Goal: Task Accomplishment & Management: Manage account settings

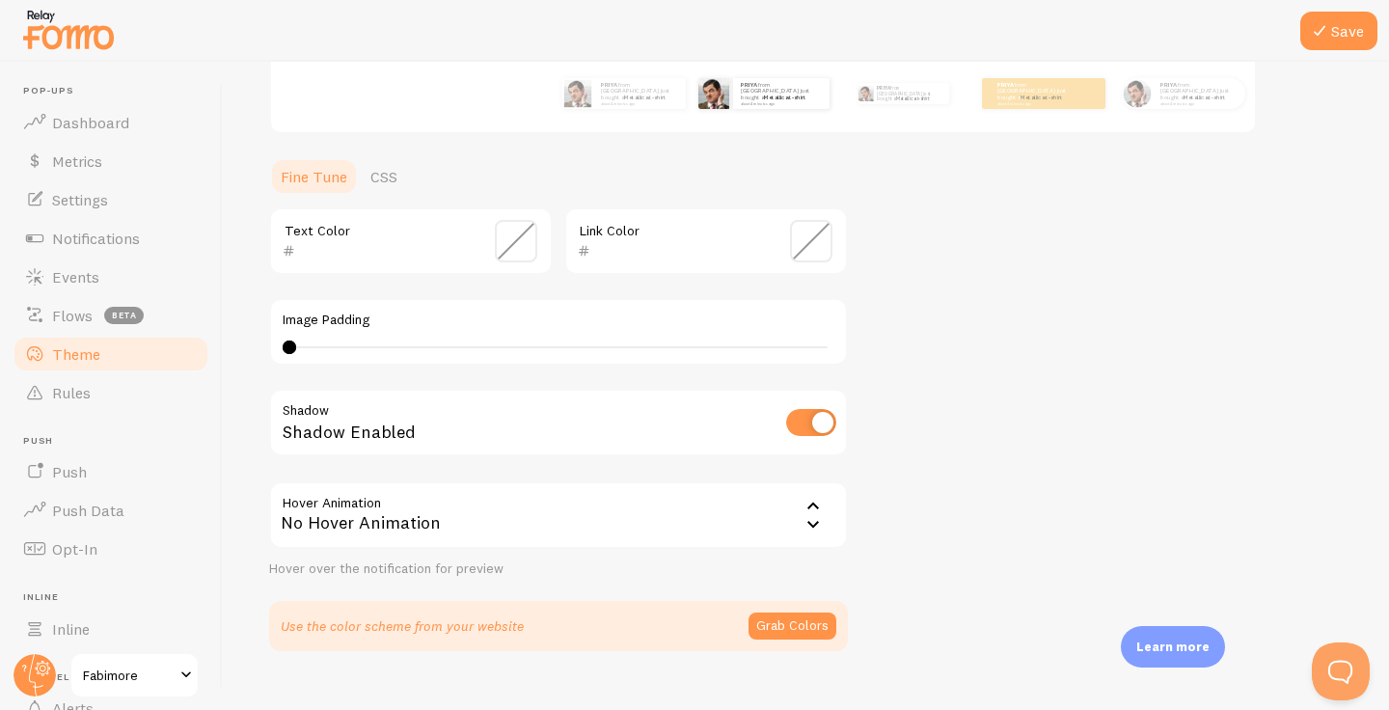
scroll to position [406, 0]
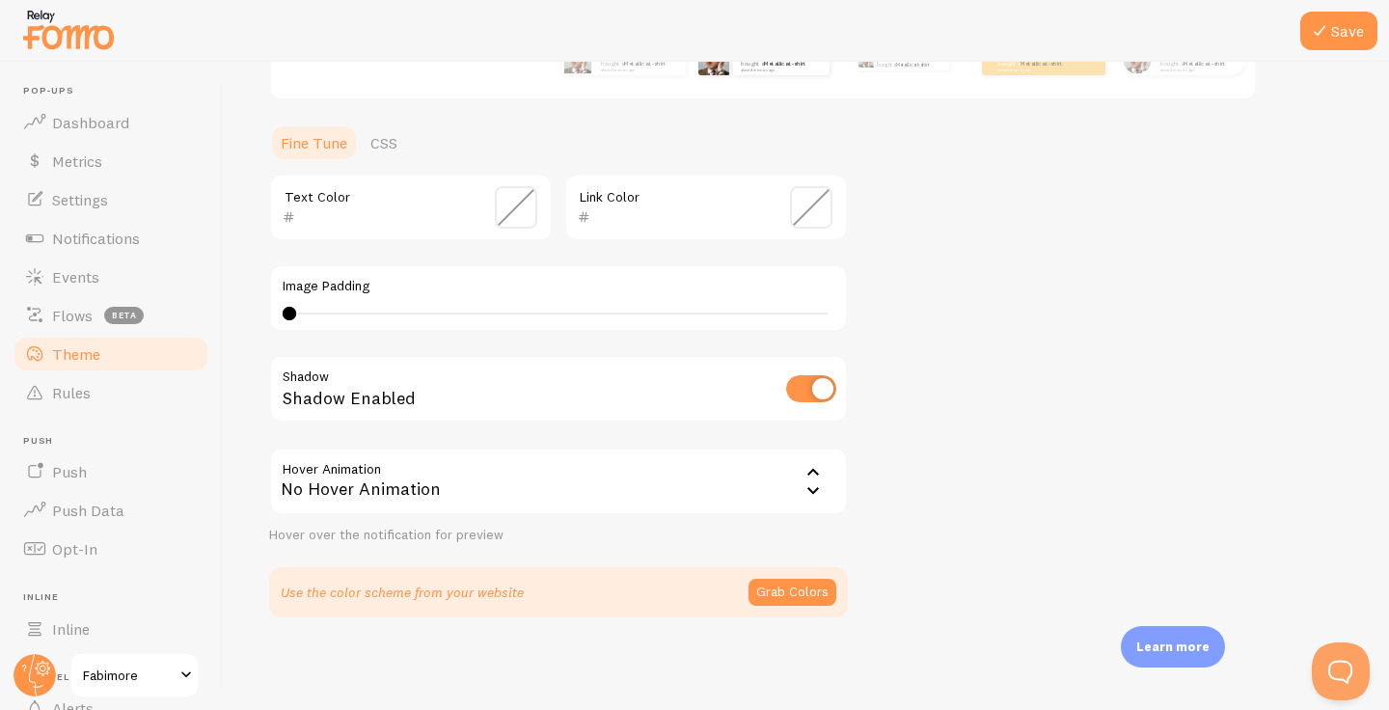
click at [817, 485] on icon at bounding box center [812, 490] width 23 height 23
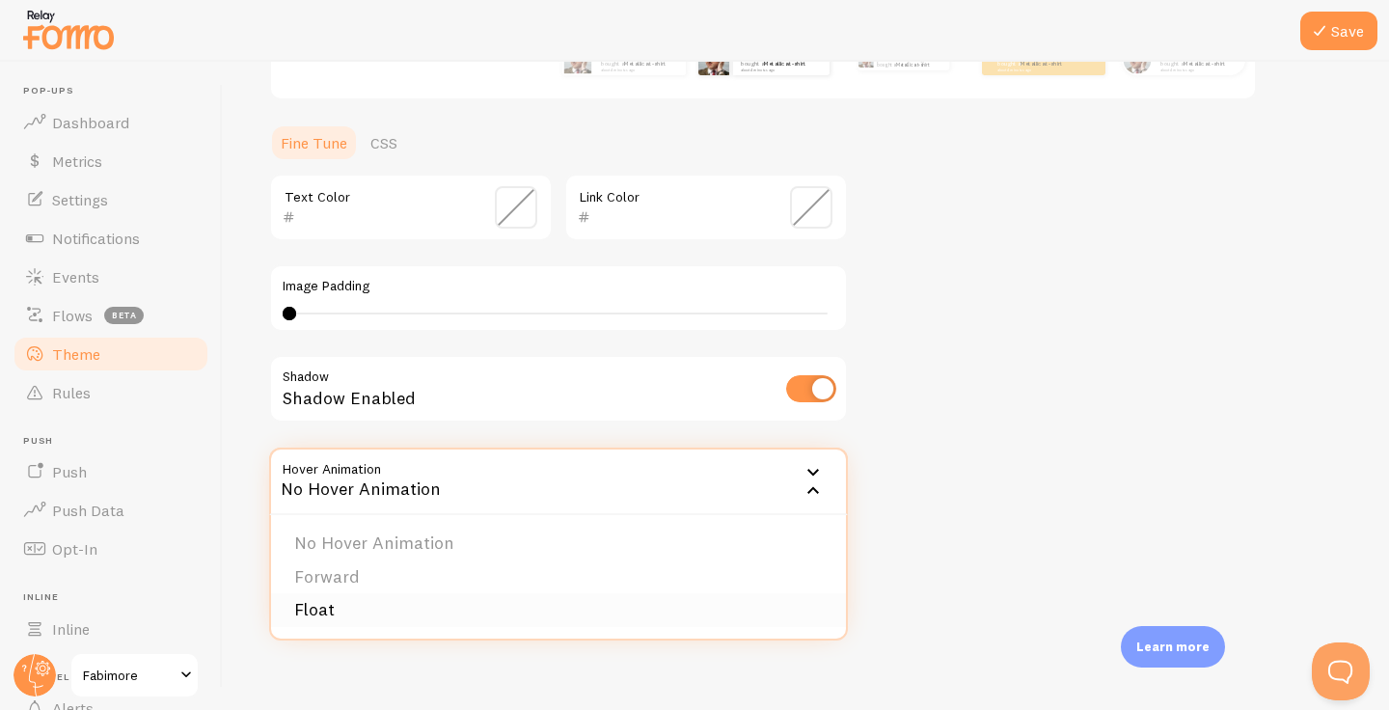
click at [729, 618] on li "Float" at bounding box center [558, 610] width 575 height 34
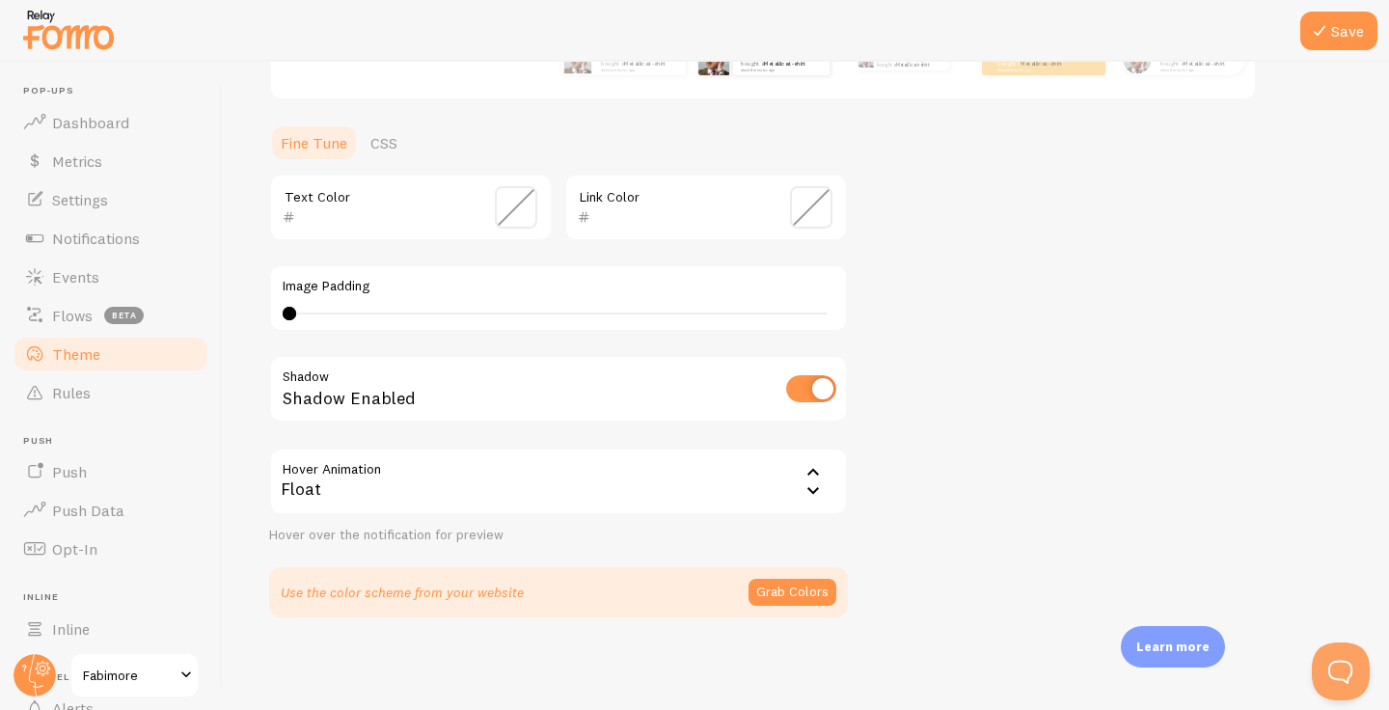
click at [814, 496] on icon at bounding box center [812, 490] width 23 height 23
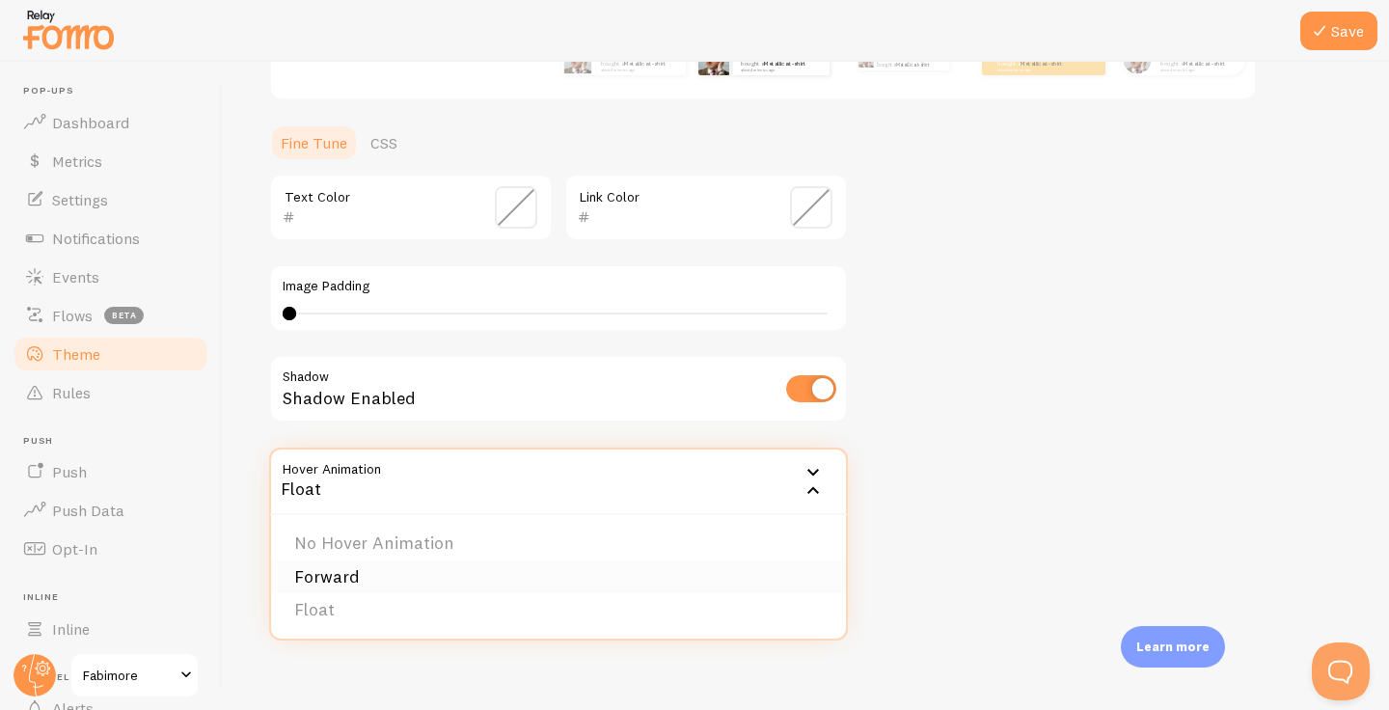
click at [784, 564] on li "Forward" at bounding box center [558, 577] width 575 height 34
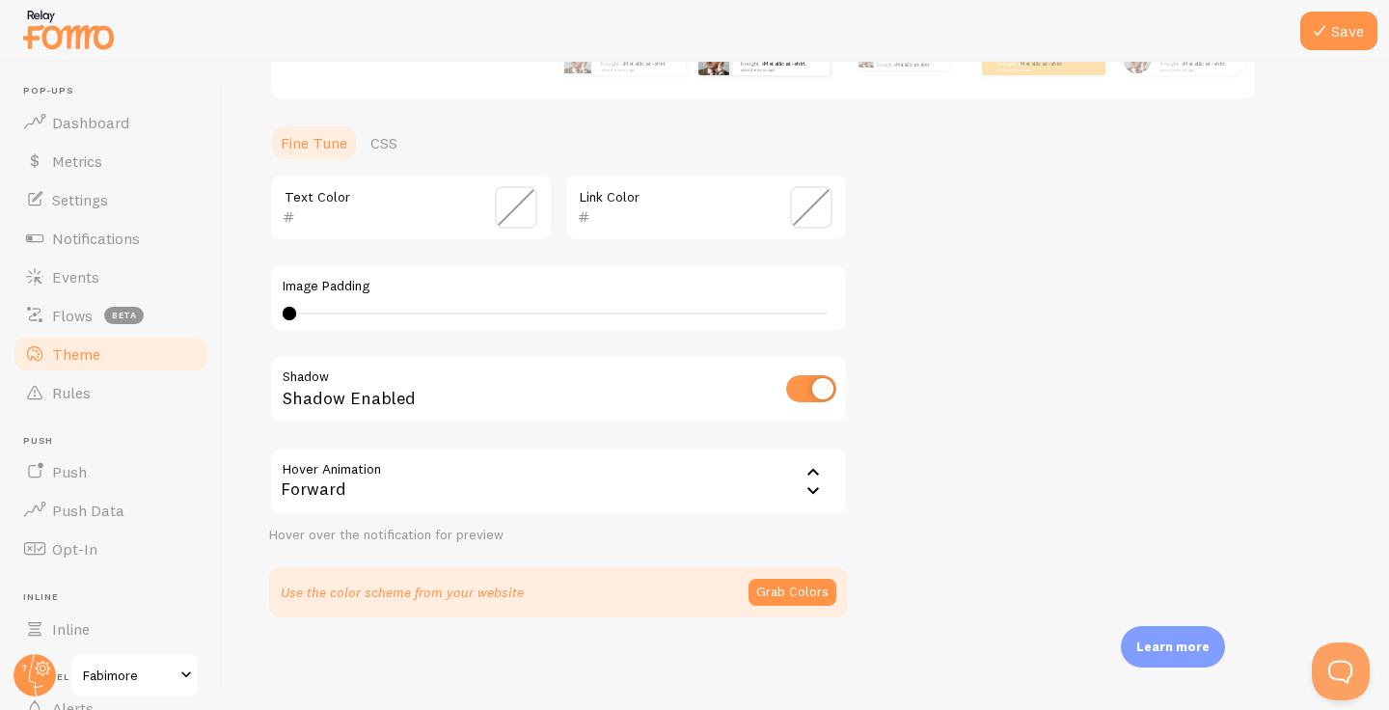
click at [808, 481] on icon at bounding box center [812, 472] width 23 height 23
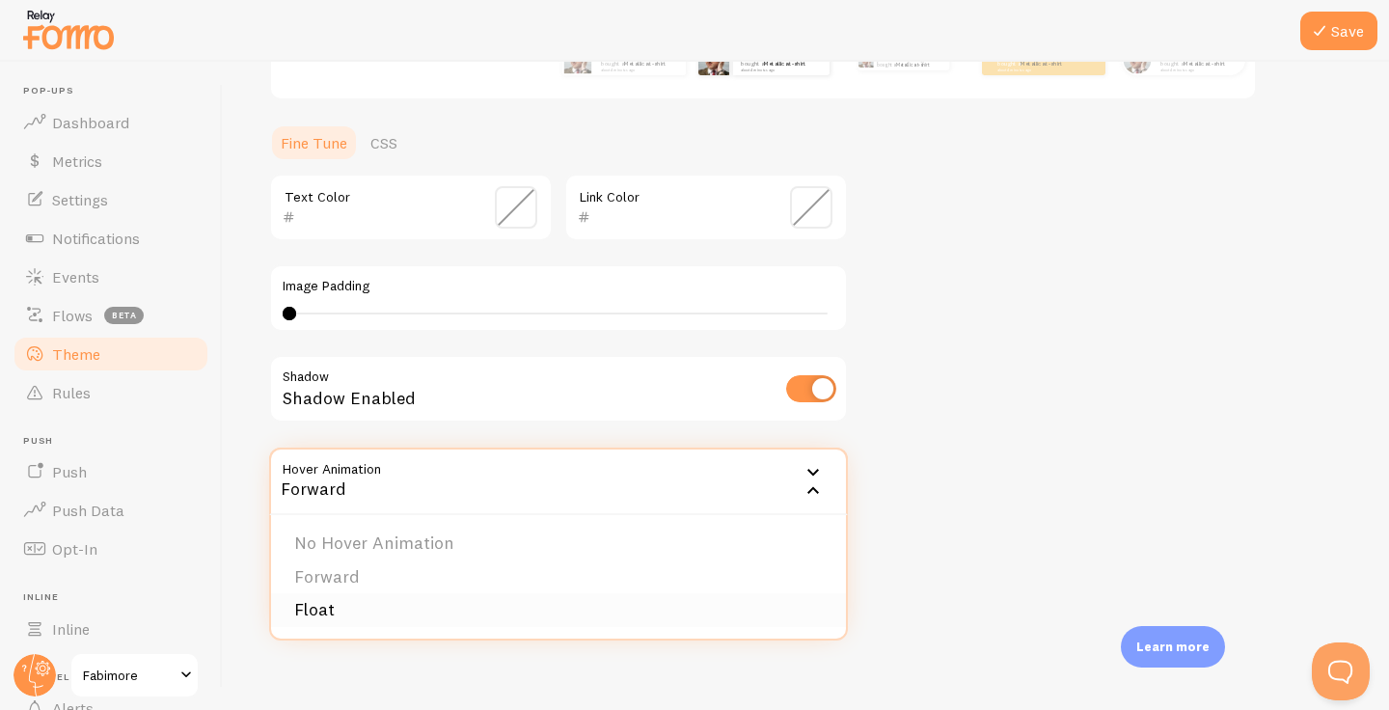
click at [785, 602] on li "Float" at bounding box center [558, 610] width 575 height 34
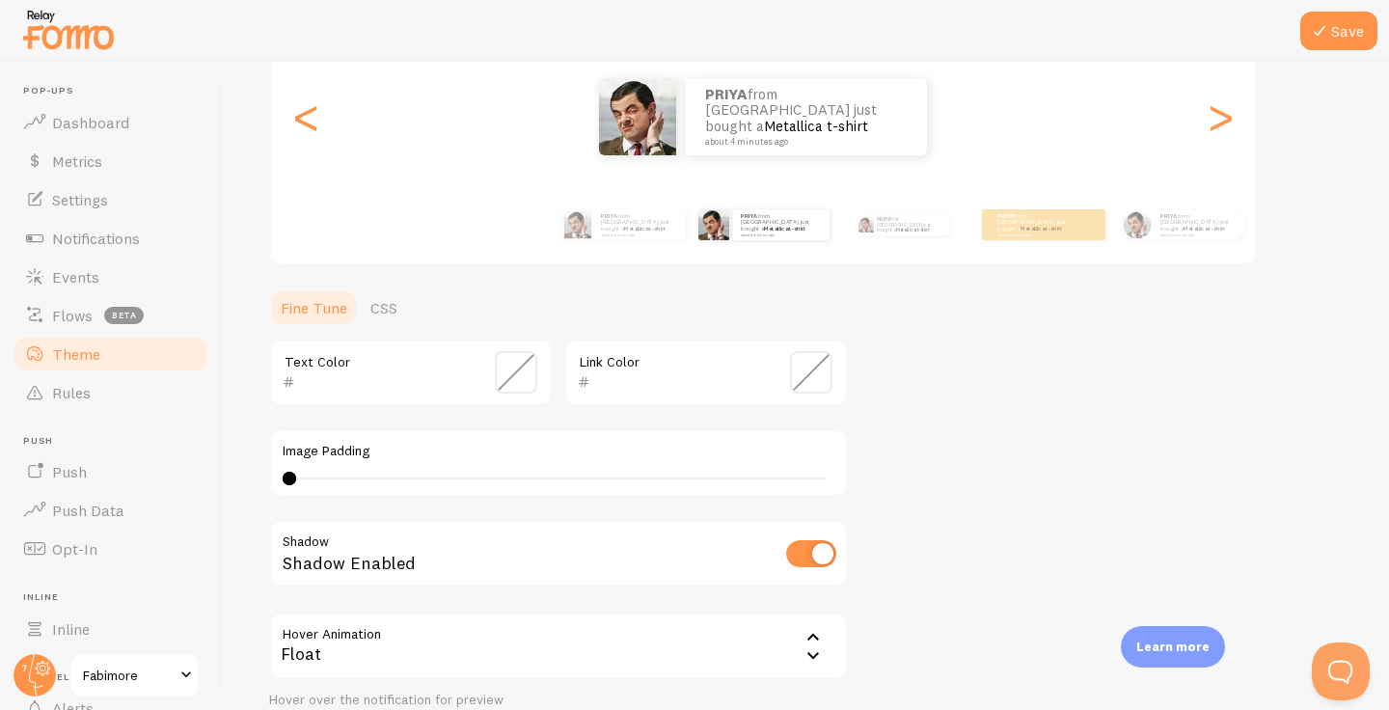
scroll to position [230, 0]
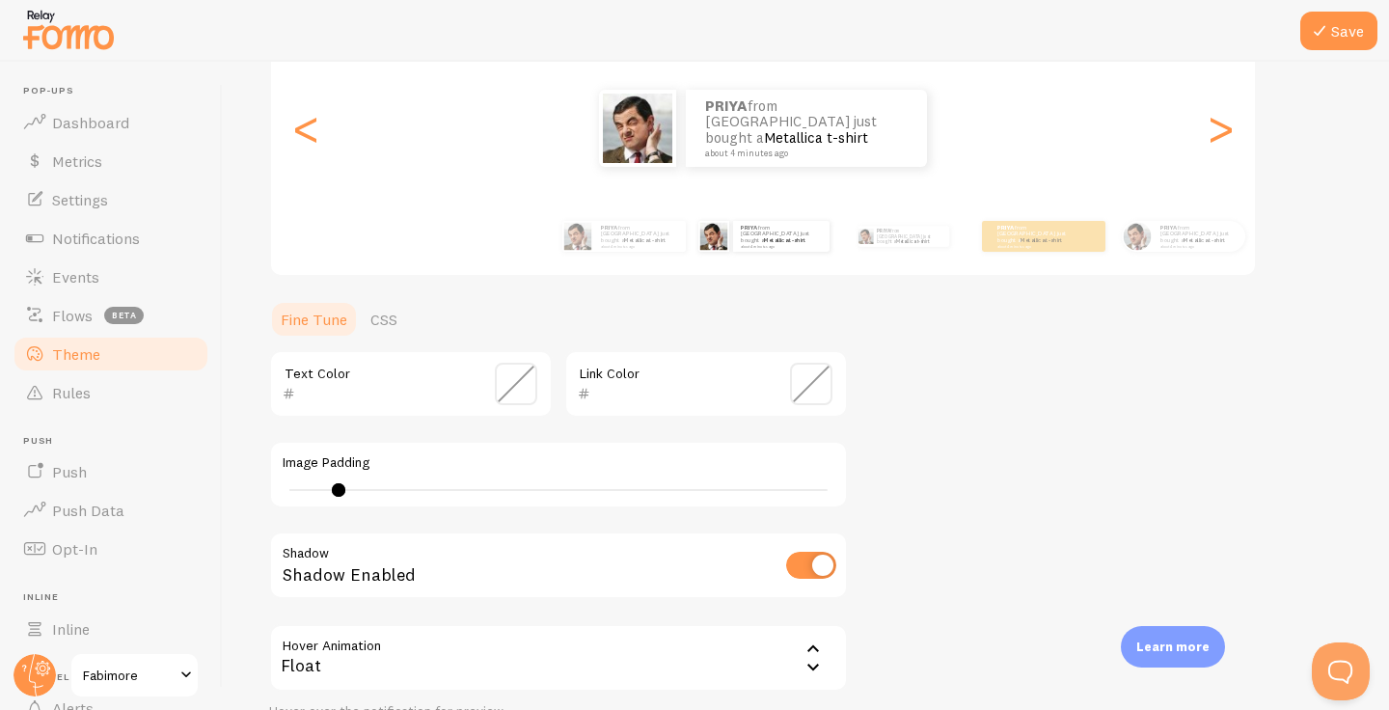
type input "0"
drag, startPoint x: 290, startPoint y: 489, endPoint x: 233, endPoint y: 449, distance: 69.3
click at [233, 449] on div "Save Theme Choose a theme for your notifications Gap PRIYA from [GEOGRAPHIC_DAT…" at bounding box center [806, 386] width 1166 height 648
click at [510, 387] on span at bounding box center [516, 384] width 42 height 42
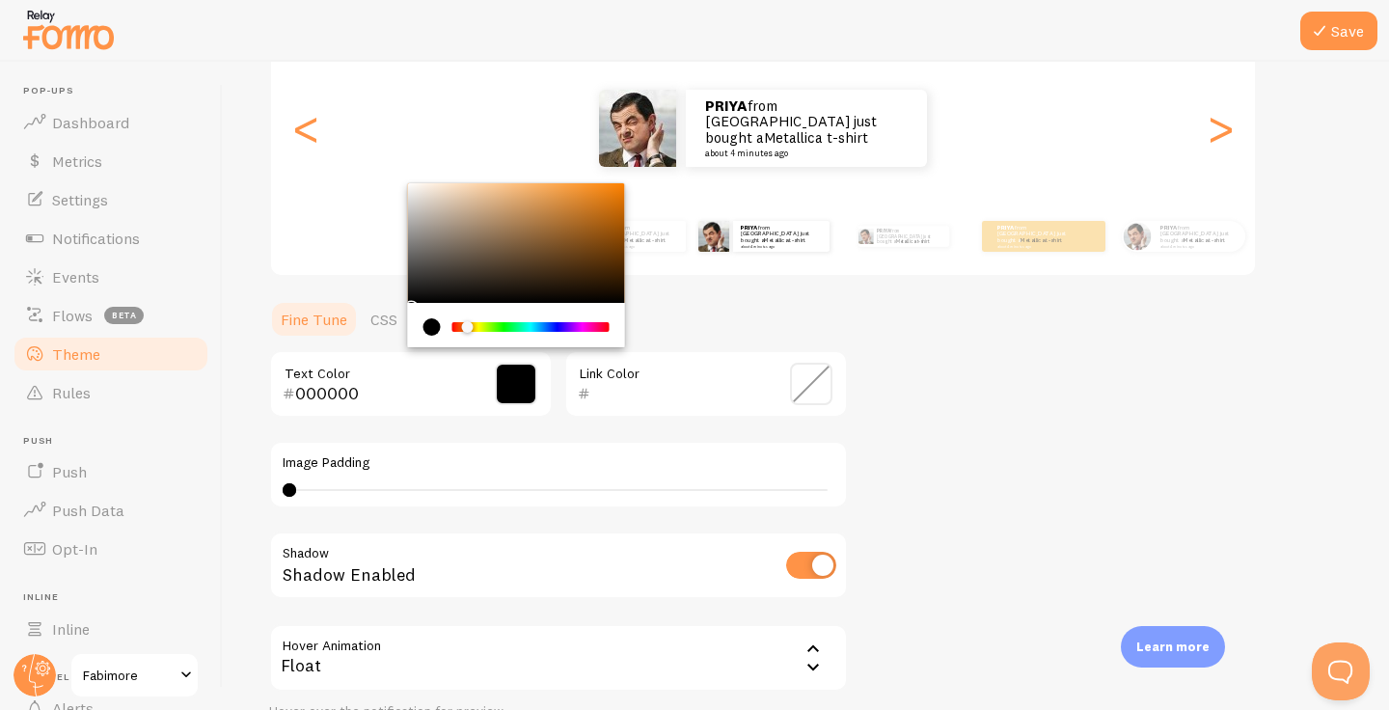
drag, startPoint x: 455, startPoint y: 323, endPoint x: 467, endPoint y: 324, distance: 11.6
click at [467, 324] on div "Chrome color picker" at bounding box center [467, 327] width 12 height 12
click at [591, 185] on div "Chrome color picker" at bounding box center [516, 243] width 217 height 120
type input "FB9327"
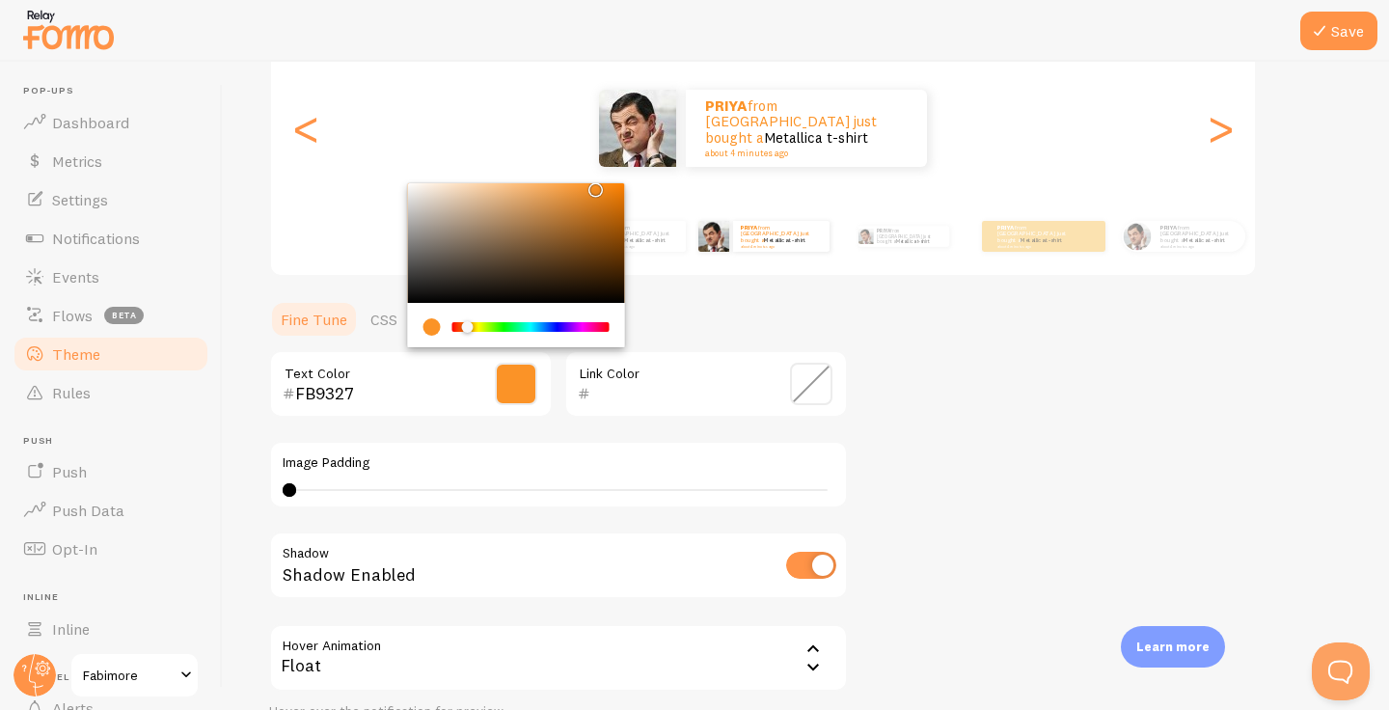
click at [817, 382] on span at bounding box center [811, 384] width 42 height 42
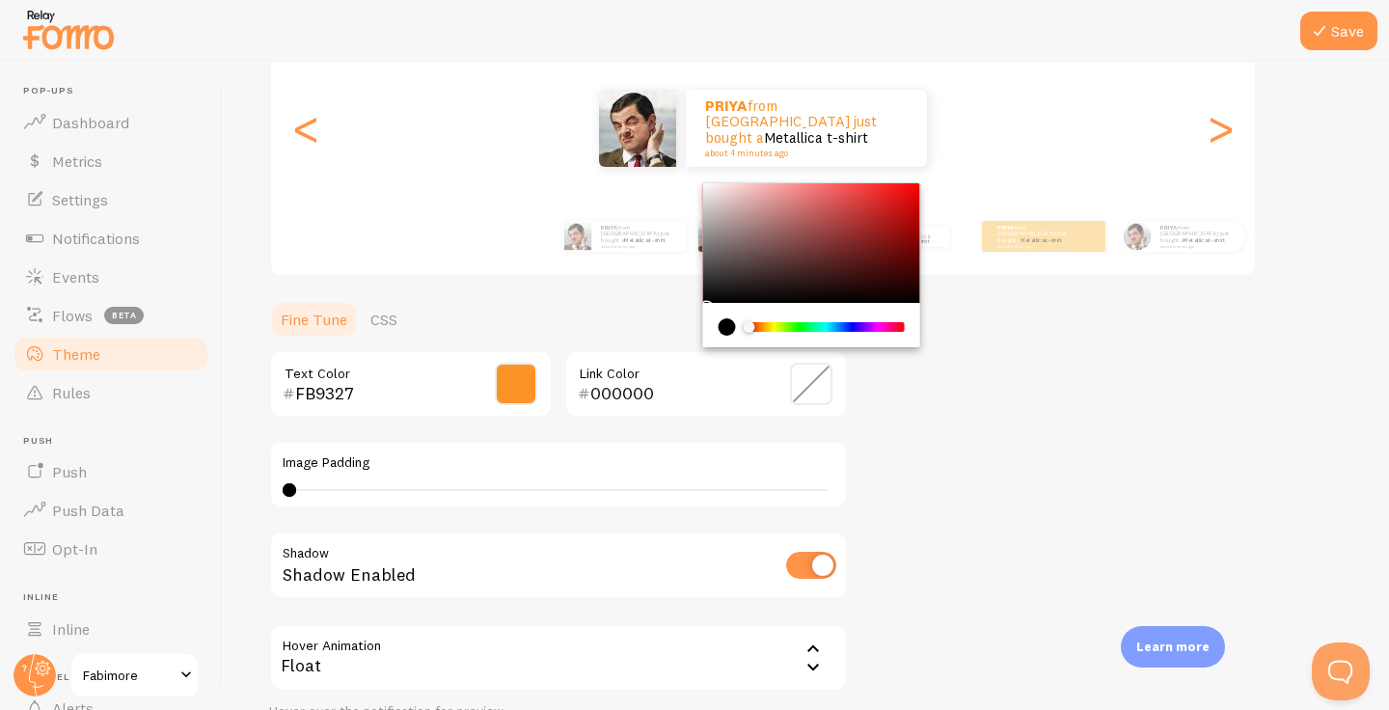
click at [854, 330] on div "Chrome color picker" at bounding box center [825, 327] width 153 height 10
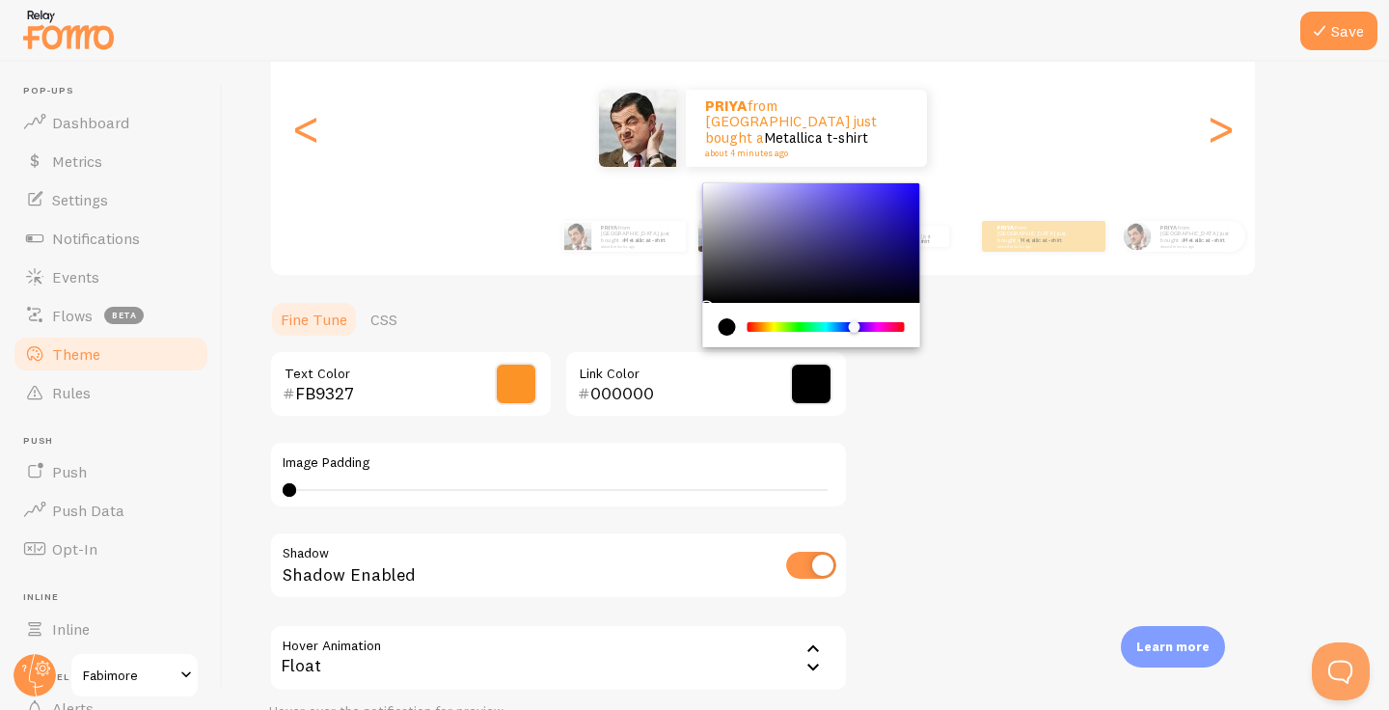
click at [806, 186] on div "Chrome color picker" at bounding box center [811, 243] width 217 height 120
click at [820, 325] on div "Chrome color picker" at bounding box center [825, 327] width 153 height 10
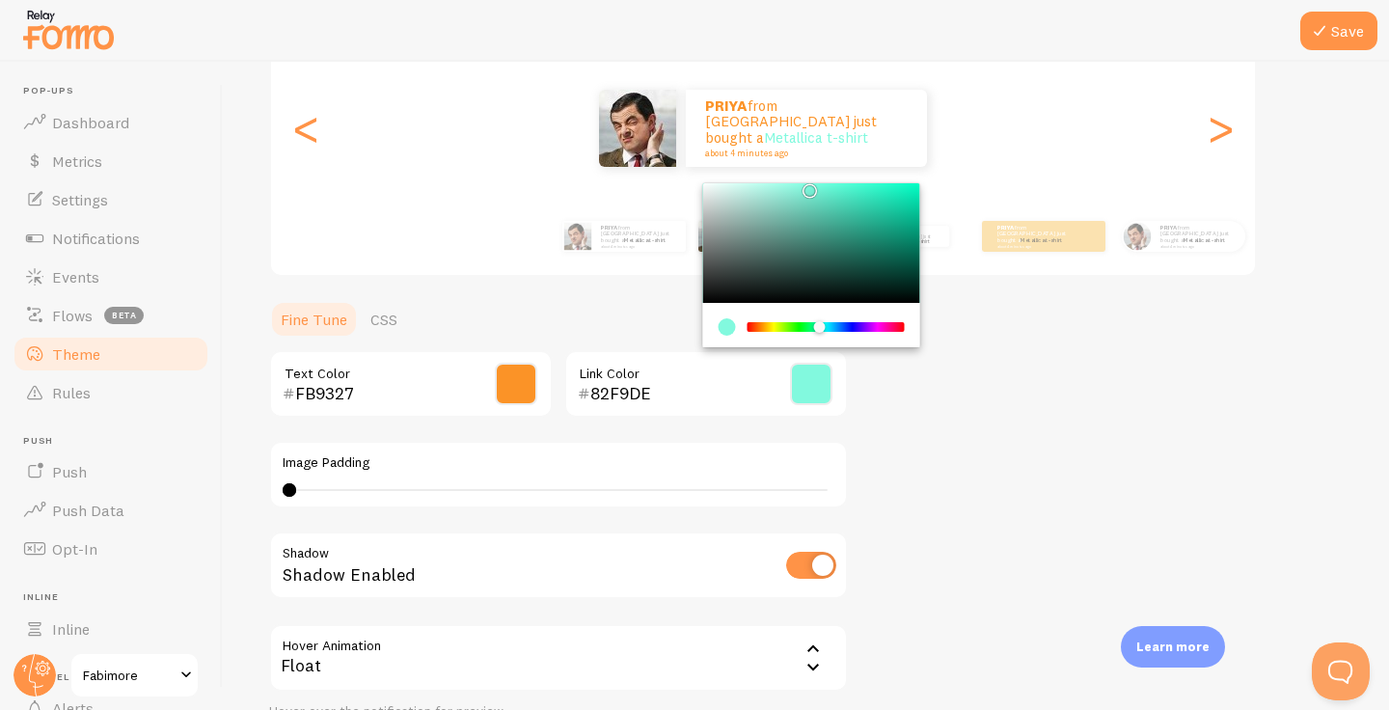
click at [909, 260] on div "Chrome color picker" at bounding box center [811, 243] width 217 height 120
click at [912, 242] on div "Chrome color picker" at bounding box center [811, 243] width 217 height 120
click at [915, 231] on div "Chrome color picker" at bounding box center [811, 243] width 217 height 120
click at [982, 356] on div "Theme Choose a theme for your notifications Gap PRIYA from [GEOGRAPHIC_DATA] ju…" at bounding box center [805, 335] width 1073 height 915
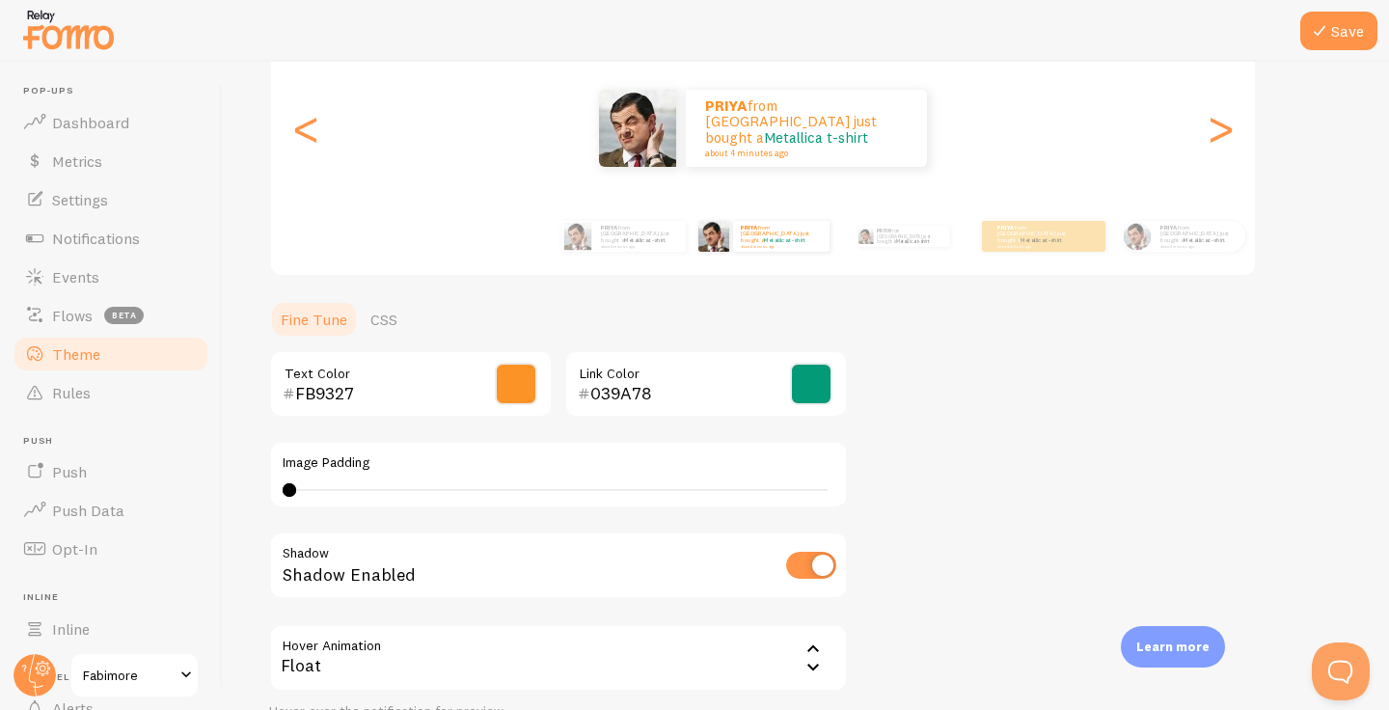
click at [816, 390] on span at bounding box center [811, 384] width 42 height 42
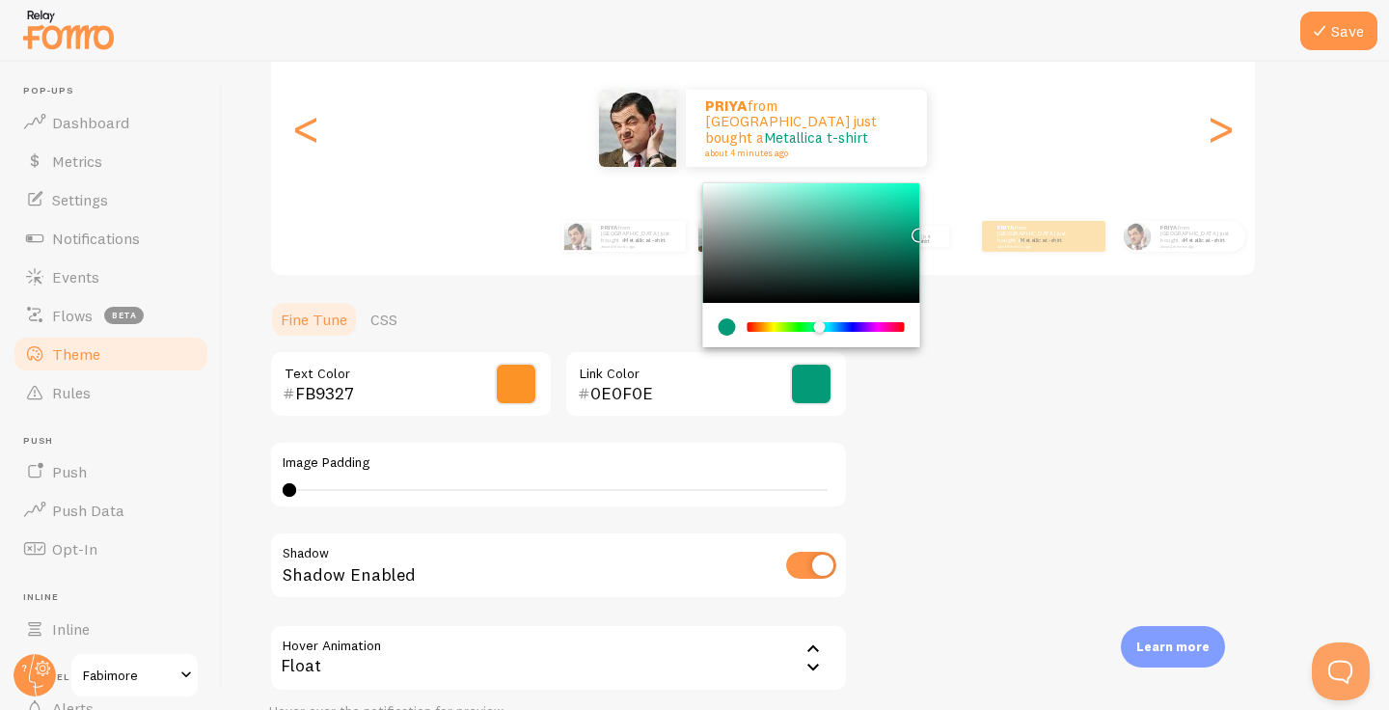
click at [713, 296] on div "Chrome color picker" at bounding box center [811, 243] width 217 height 120
type input "000000"
drag, startPoint x: 713, startPoint y: 296, endPoint x: 590, endPoint y: 325, distance: 125.9
click at [590, 325] on section "Fine Tune CSS FB9327 Text Color 000000 Link Color Image Padding 0 Shadow Shadow…" at bounding box center [558, 547] width 579 height 494
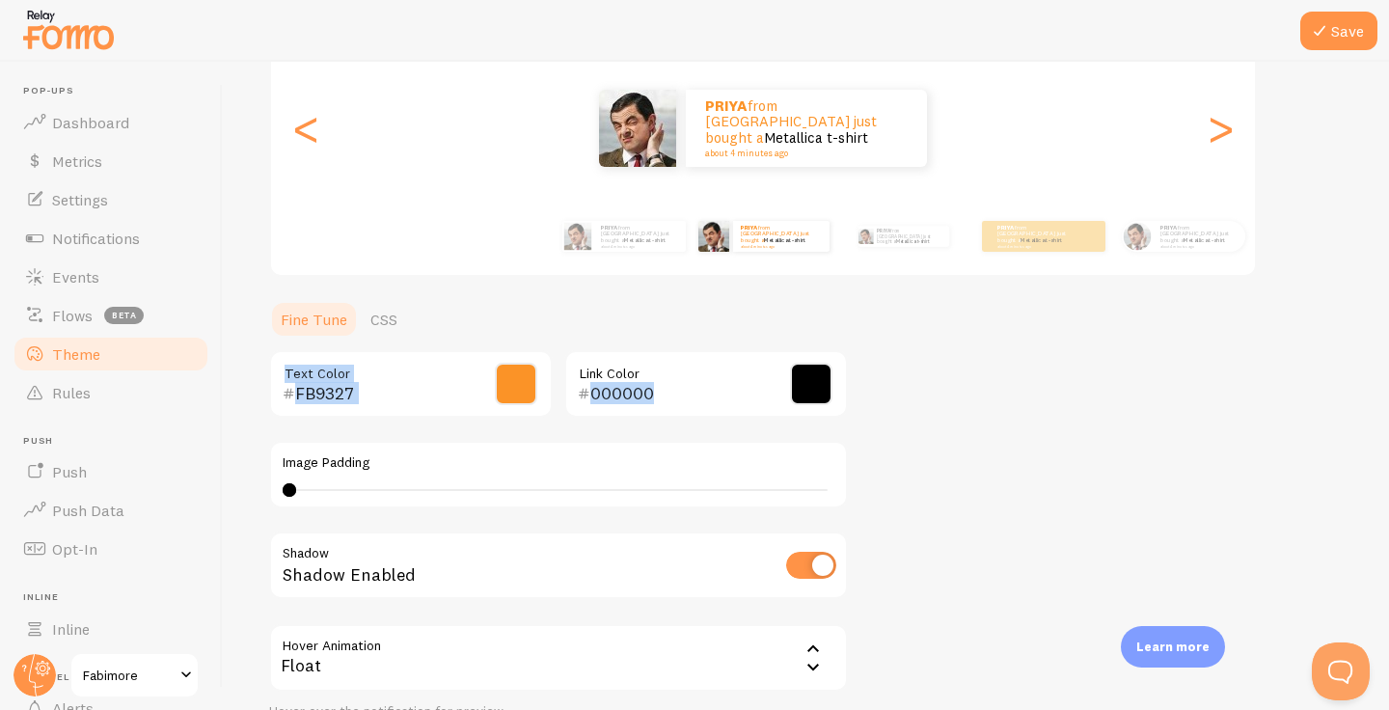
click at [959, 375] on div "Theme Choose a theme for your notifications Gap PRIYA from [GEOGRAPHIC_DATA] ju…" at bounding box center [805, 335] width 1073 height 915
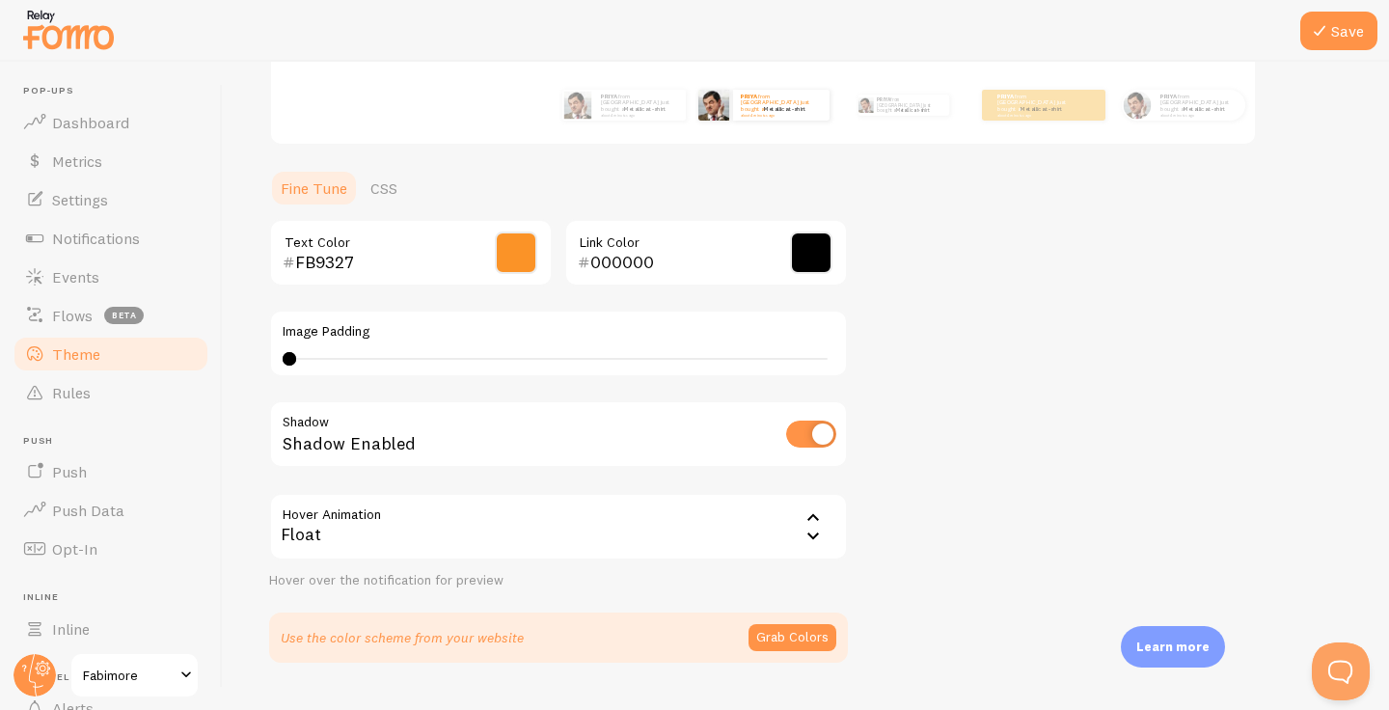
scroll to position [406, 0]
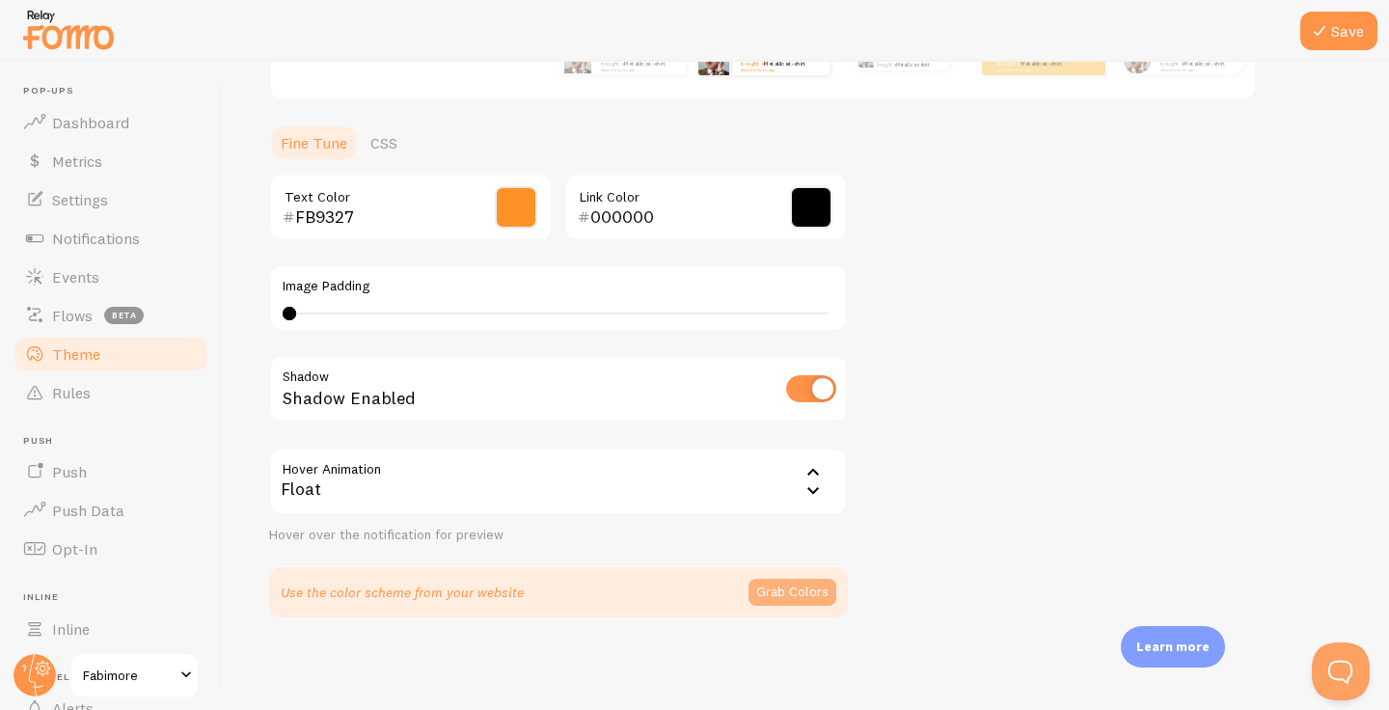
click at [786, 587] on button "Grab Colors" at bounding box center [792, 592] width 88 height 27
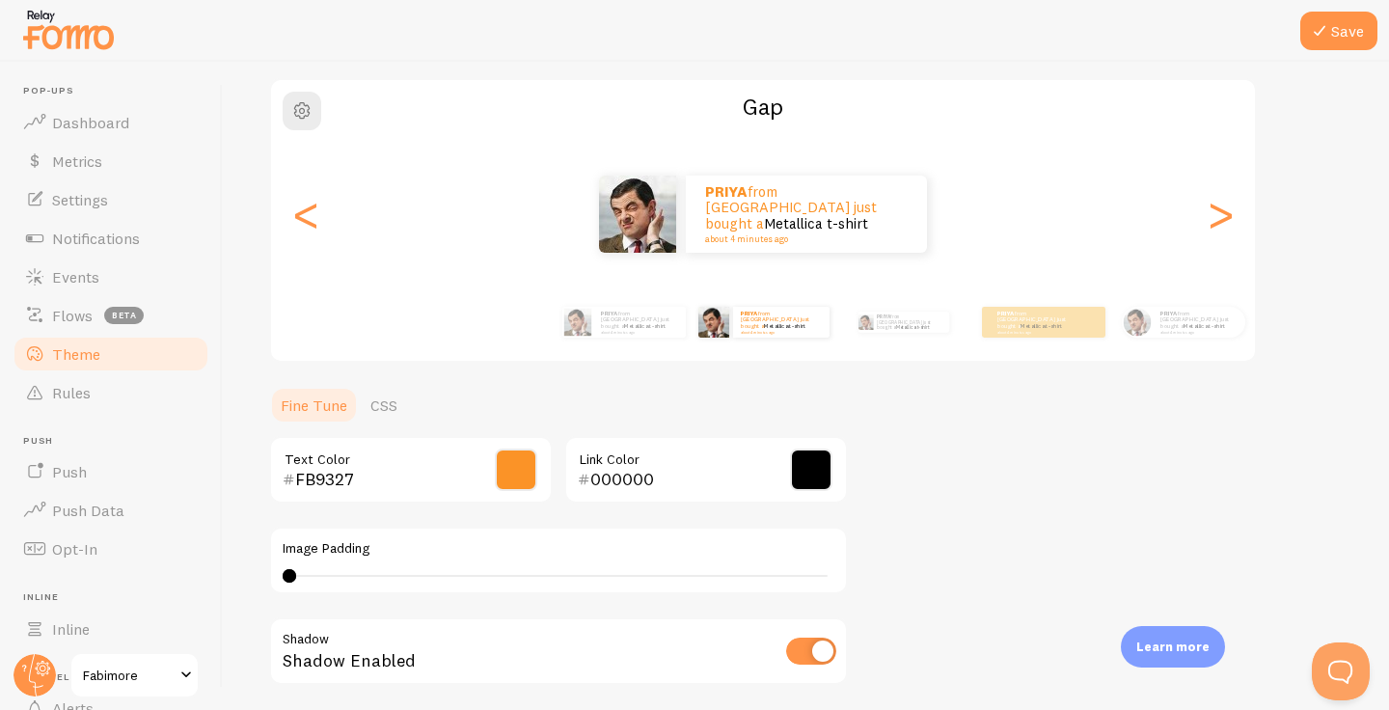
scroll to position [18, 0]
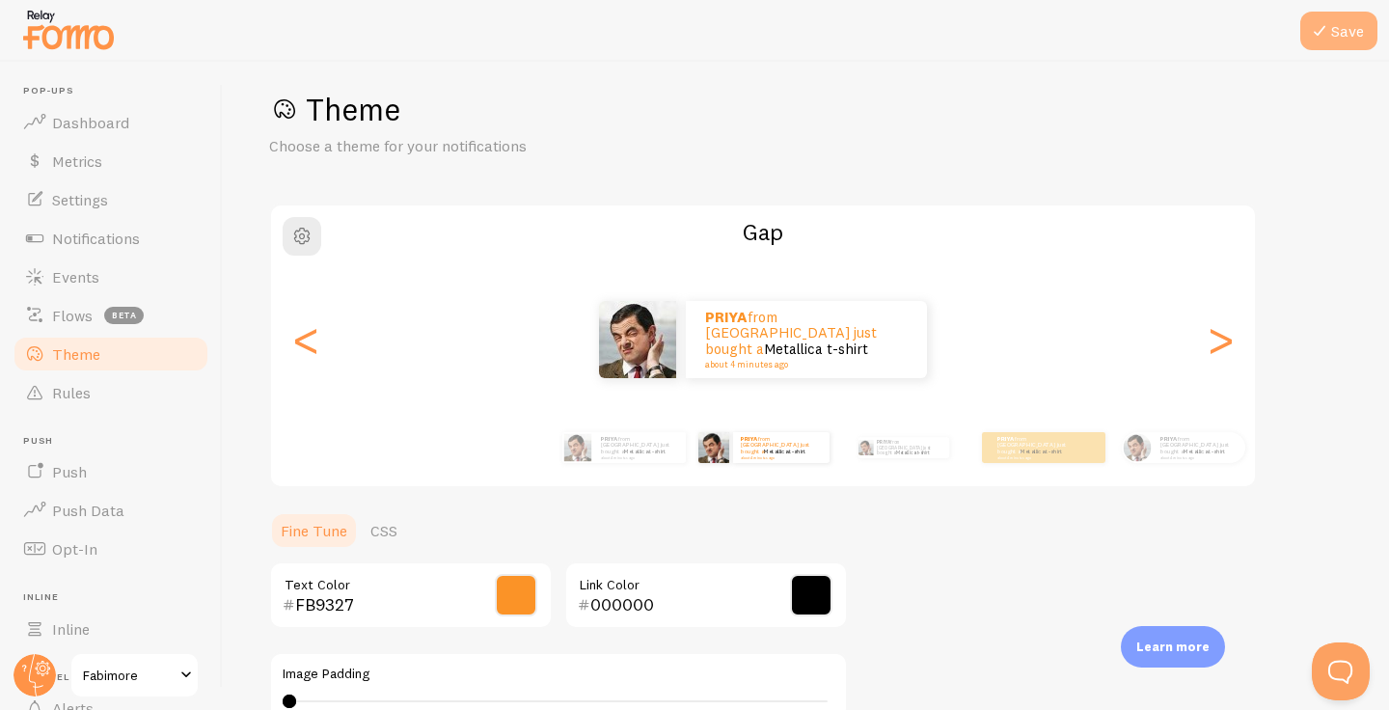
click at [1337, 28] on button "Save" at bounding box center [1338, 31] width 77 height 39
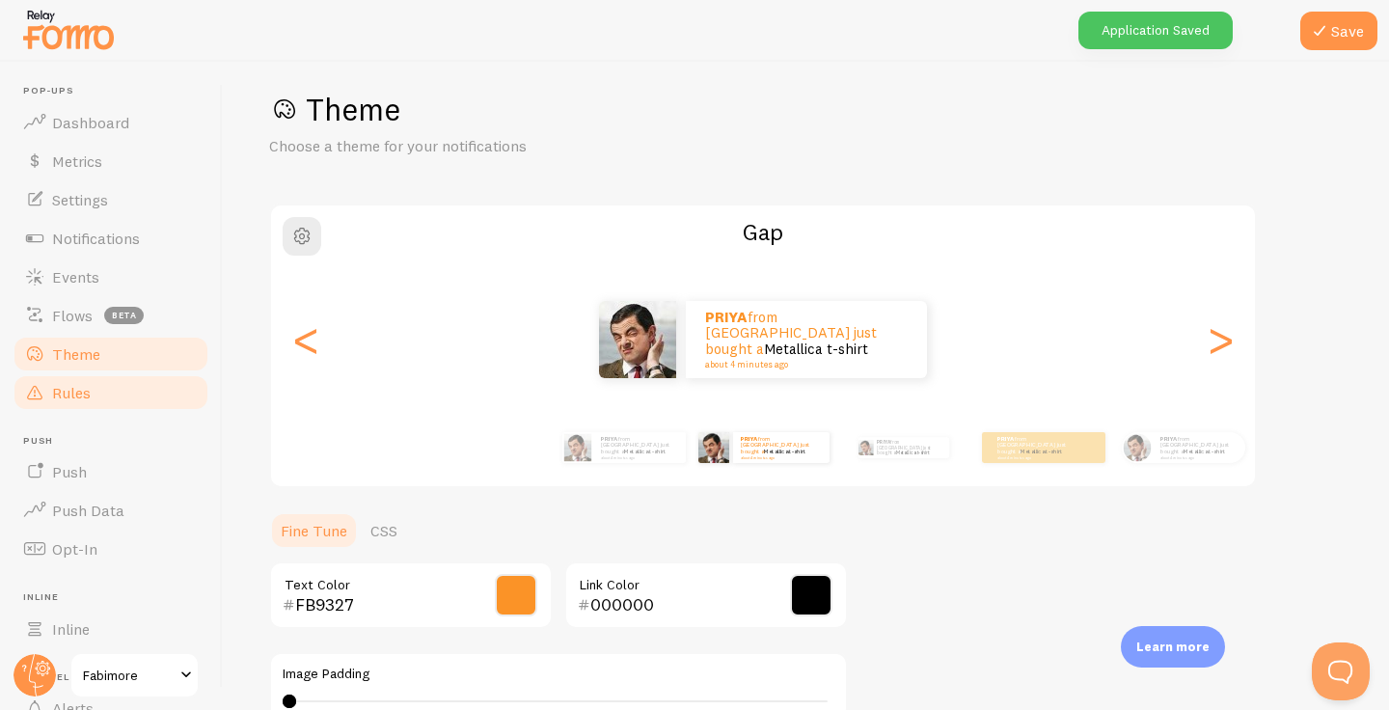
click at [127, 385] on link "Rules" at bounding box center [111, 392] width 199 height 39
